Goal: Task Accomplishment & Management: Manage account settings

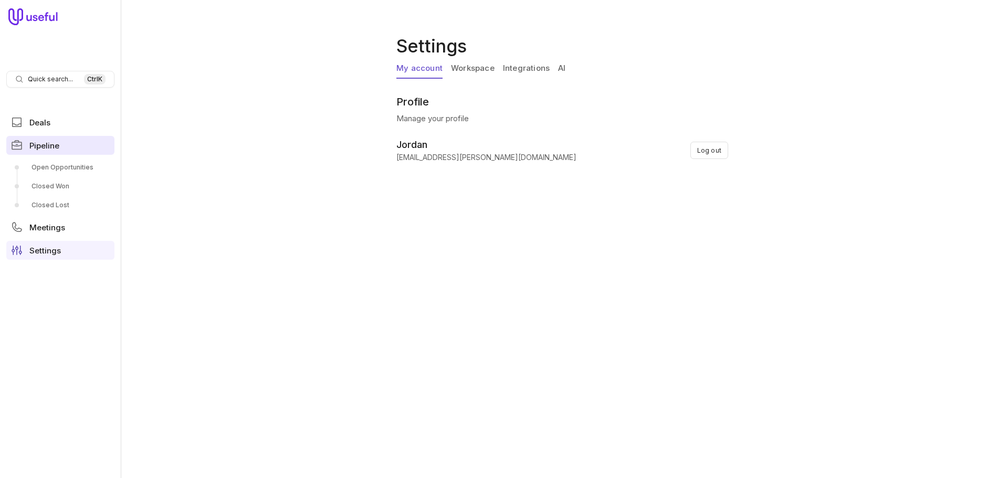
click at [87, 145] on link "Pipeline" at bounding box center [60, 145] width 108 height 19
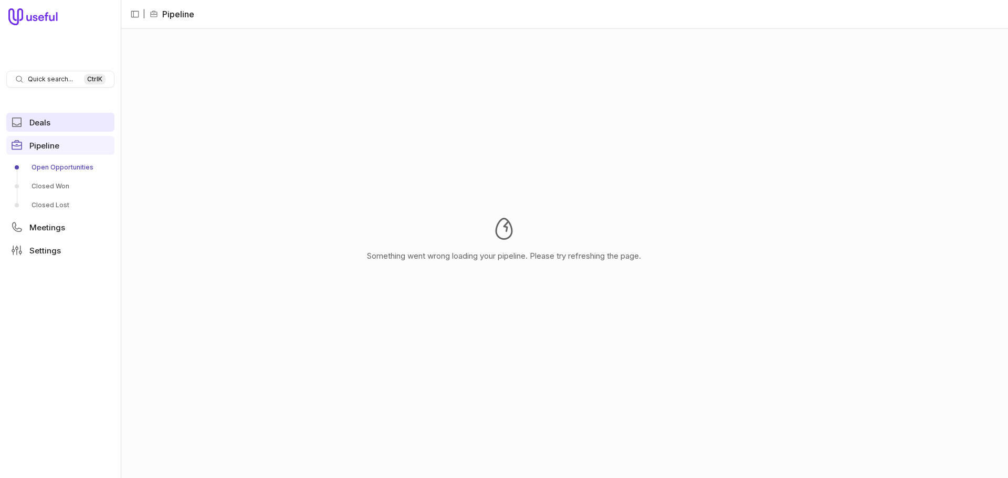
click at [52, 125] on link "Deals" at bounding box center [60, 122] width 108 height 19
click at [77, 250] on link "Settings" at bounding box center [60, 250] width 108 height 19
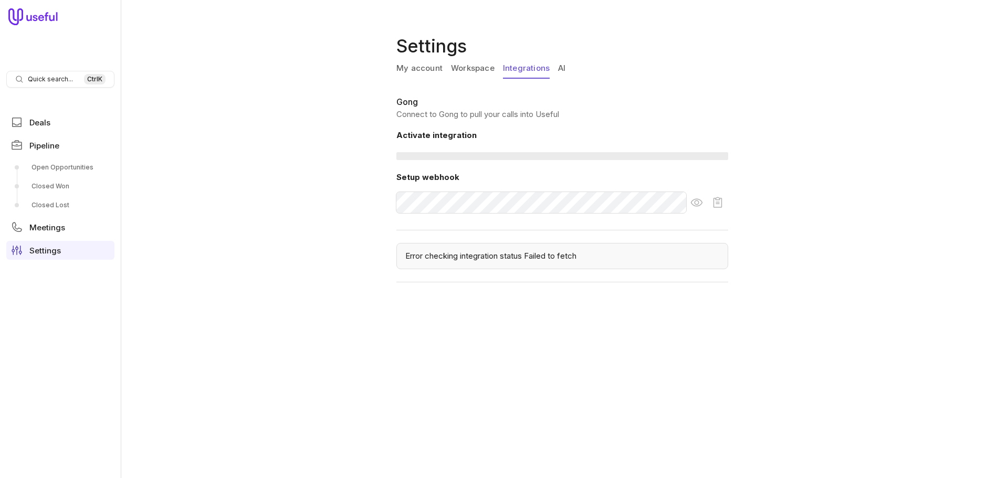
click at [517, 69] on link "Integrations" at bounding box center [526, 69] width 47 height 20
click at [560, 65] on link "AI" at bounding box center [561, 69] width 7 height 20
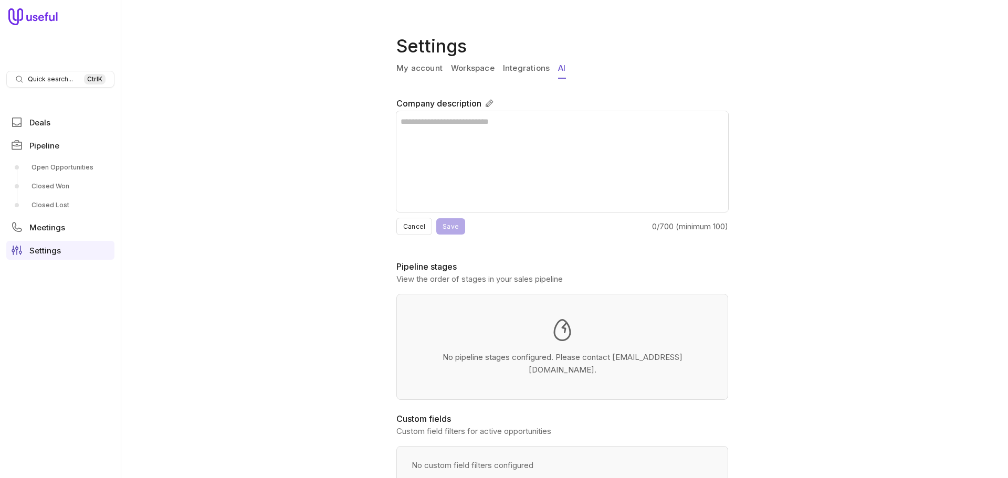
click at [419, 67] on link "My account" at bounding box center [419, 69] width 46 height 20
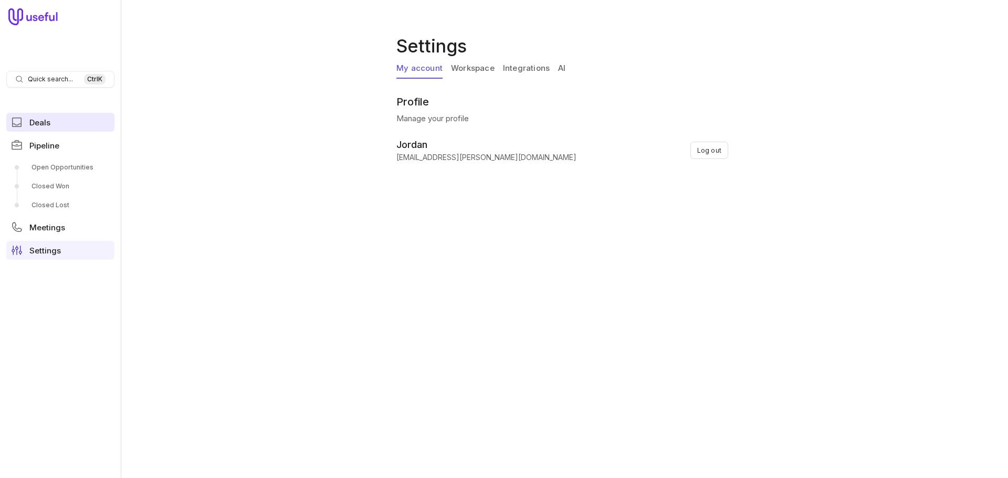
click at [48, 124] on span "Deals" at bounding box center [39, 123] width 21 height 8
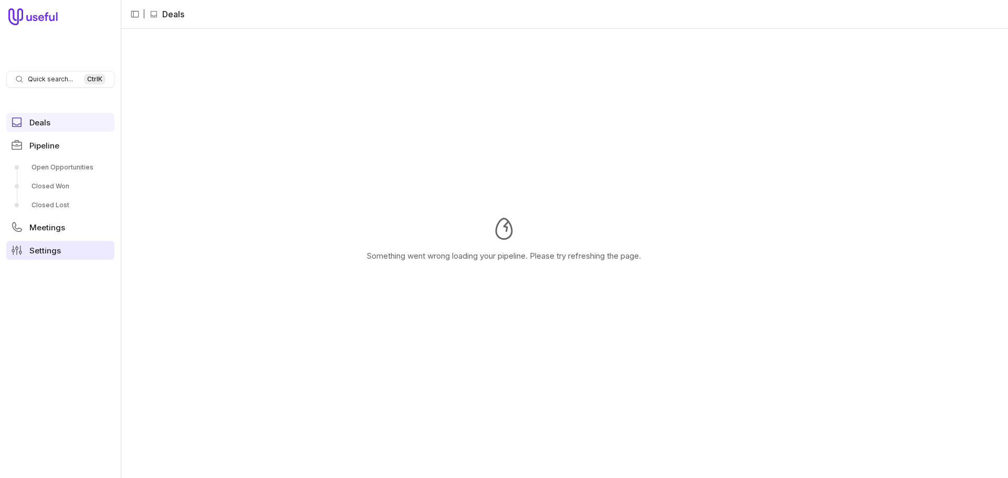
click at [52, 250] on span "Settings" at bounding box center [44, 251] width 31 height 8
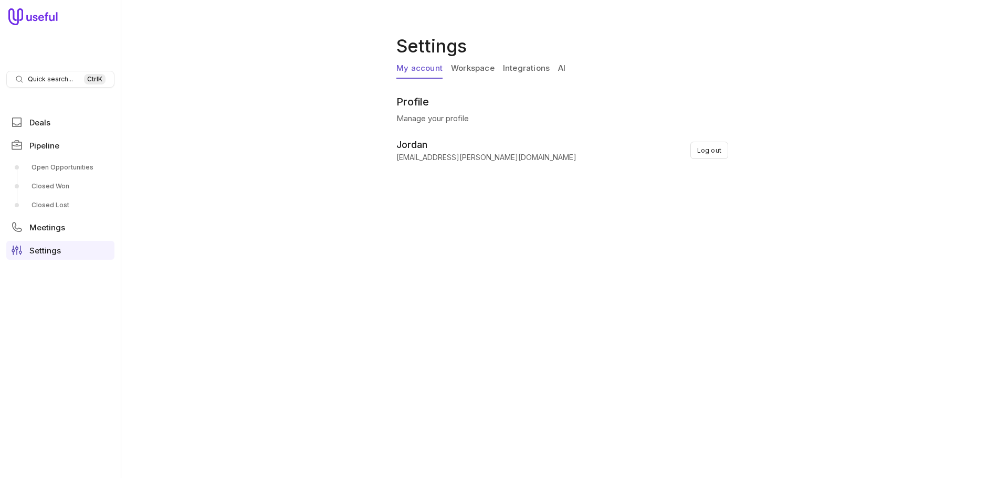
click at [487, 70] on link "Workspace" at bounding box center [473, 69] width 44 height 20
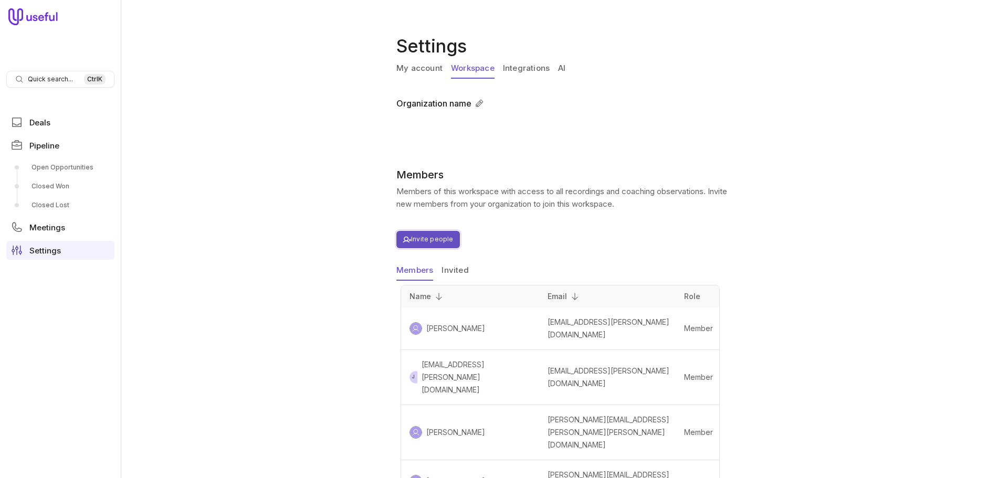
click at [443, 236] on button "Invite people" at bounding box center [428, 239] width 64 height 17
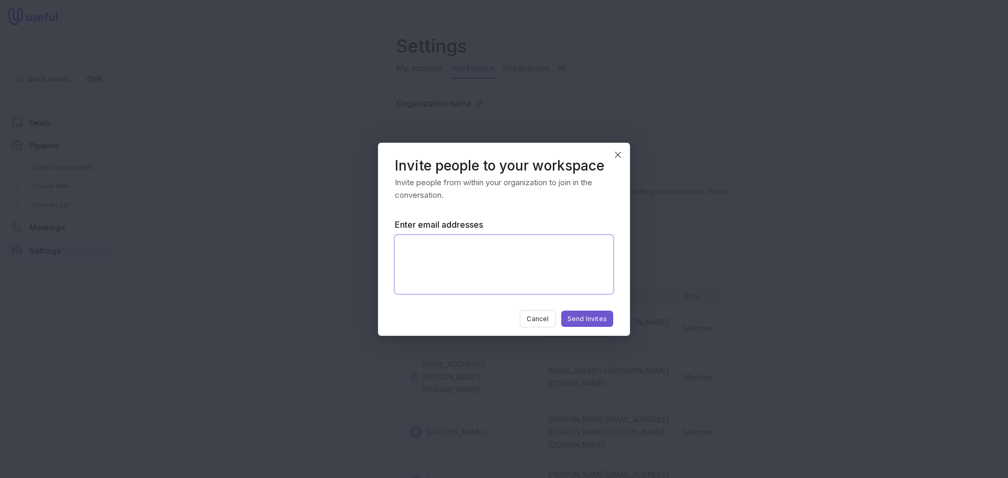
click at [466, 262] on textarea "Enter email addresses" at bounding box center [504, 264] width 218 height 59
paste textarea "**********"
type textarea "**********"
click at [594, 318] on button "Send Invites" at bounding box center [587, 319] width 52 height 16
click at [585, 319] on button "Send Invites" at bounding box center [587, 319] width 52 height 16
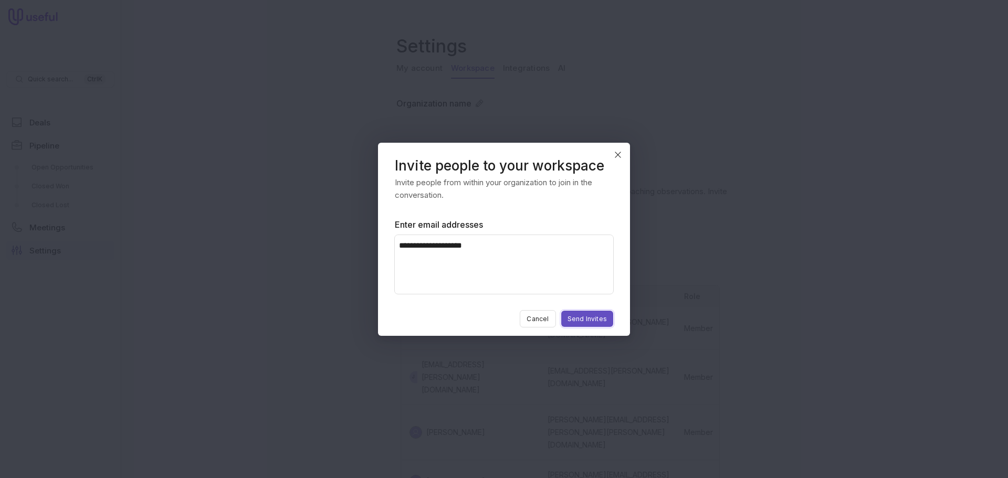
click at [582, 317] on button "Send Invites" at bounding box center [587, 319] width 52 height 16
click at [579, 323] on button "Send Invites" at bounding box center [587, 319] width 52 height 16
click at [619, 155] on icon "Close" at bounding box center [617, 154] width 9 height 9
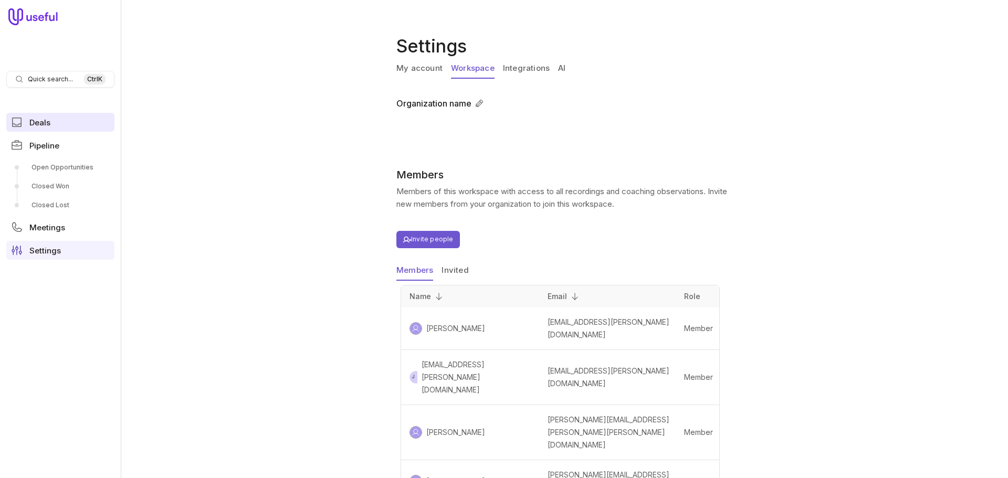
click at [35, 130] on link "Deals" at bounding box center [60, 122] width 108 height 19
